Goal: Find specific page/section: Find specific page/section

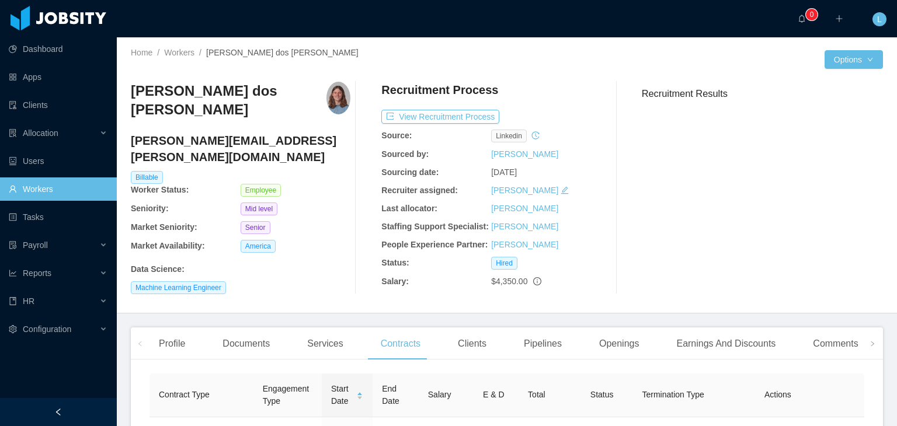
scroll to position [0, 425]
click at [186, 50] on link "Workers" at bounding box center [179, 52] width 30 height 9
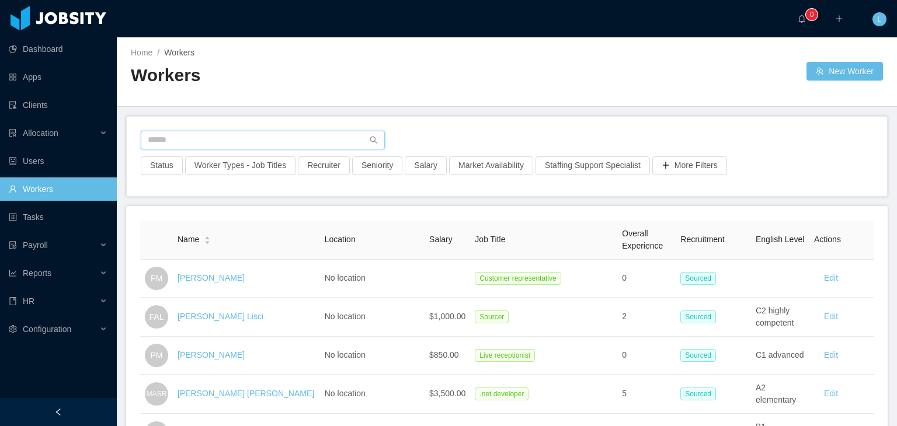
click at [308, 145] on input "text" at bounding box center [263, 140] width 244 height 19
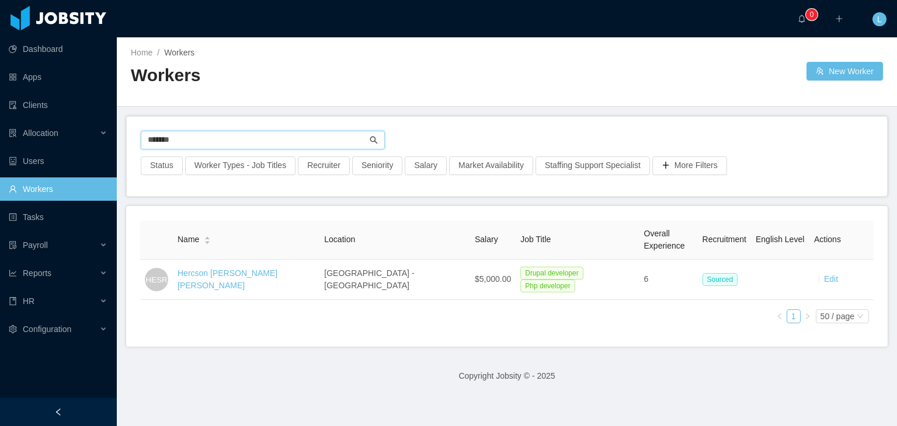
type input "*******"
click at [374, 141] on icon "icon: search" at bounding box center [374, 140] width 8 height 8
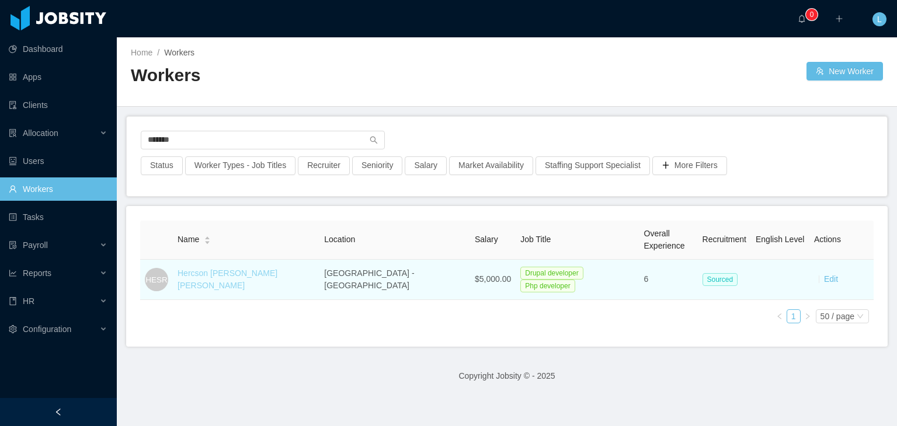
click at [277, 279] on link "Hercson [PERSON_NAME] [PERSON_NAME]" at bounding box center [228, 280] width 100 height 22
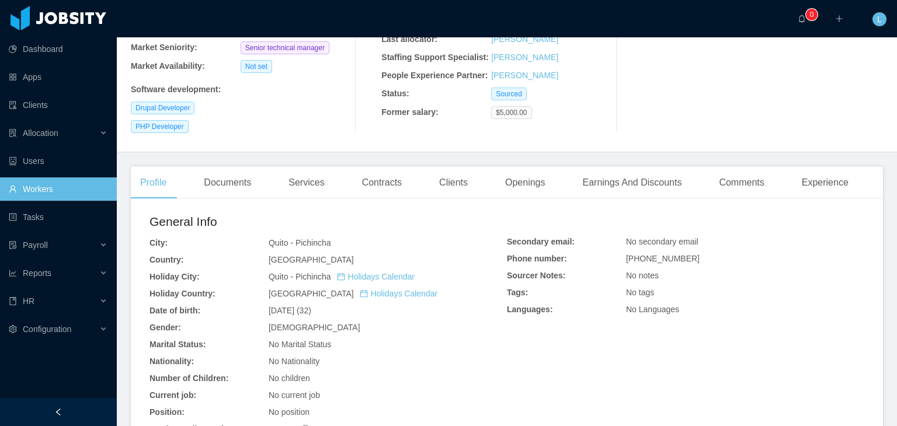
scroll to position [175, 0]
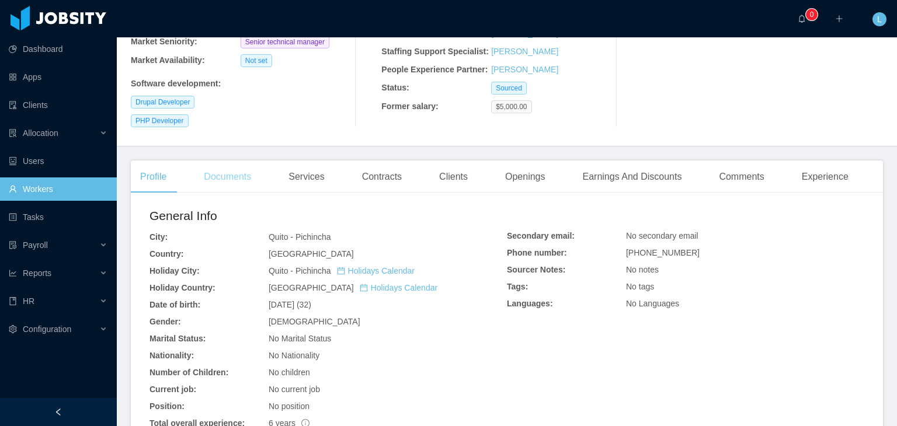
click at [238, 181] on div "Documents" at bounding box center [228, 177] width 66 height 33
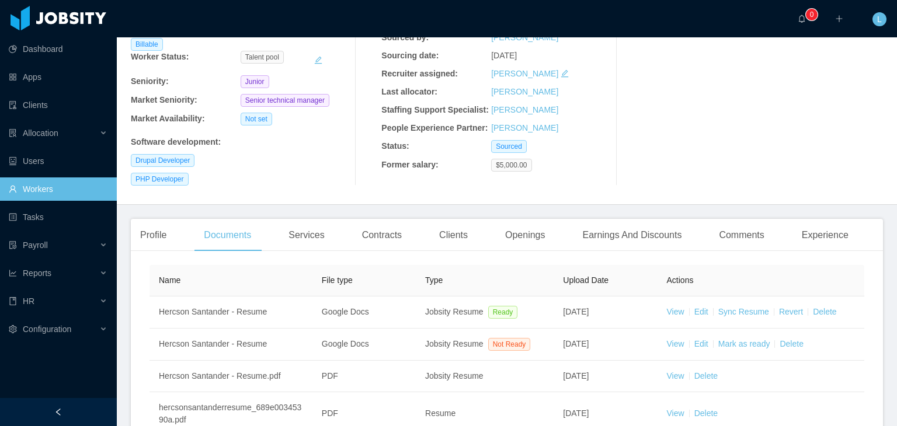
scroll to position [175, 0]
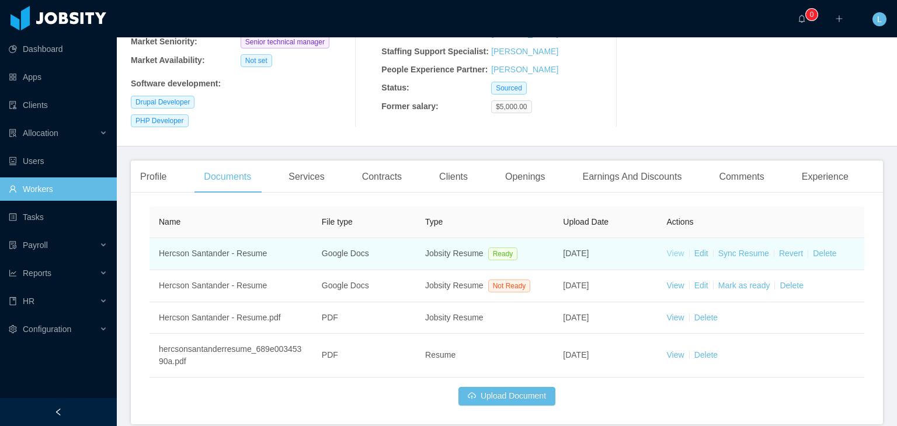
click at [667, 254] on link "View" at bounding box center [676, 253] width 18 height 9
